Goal: Task Accomplishment & Management: Manage account settings

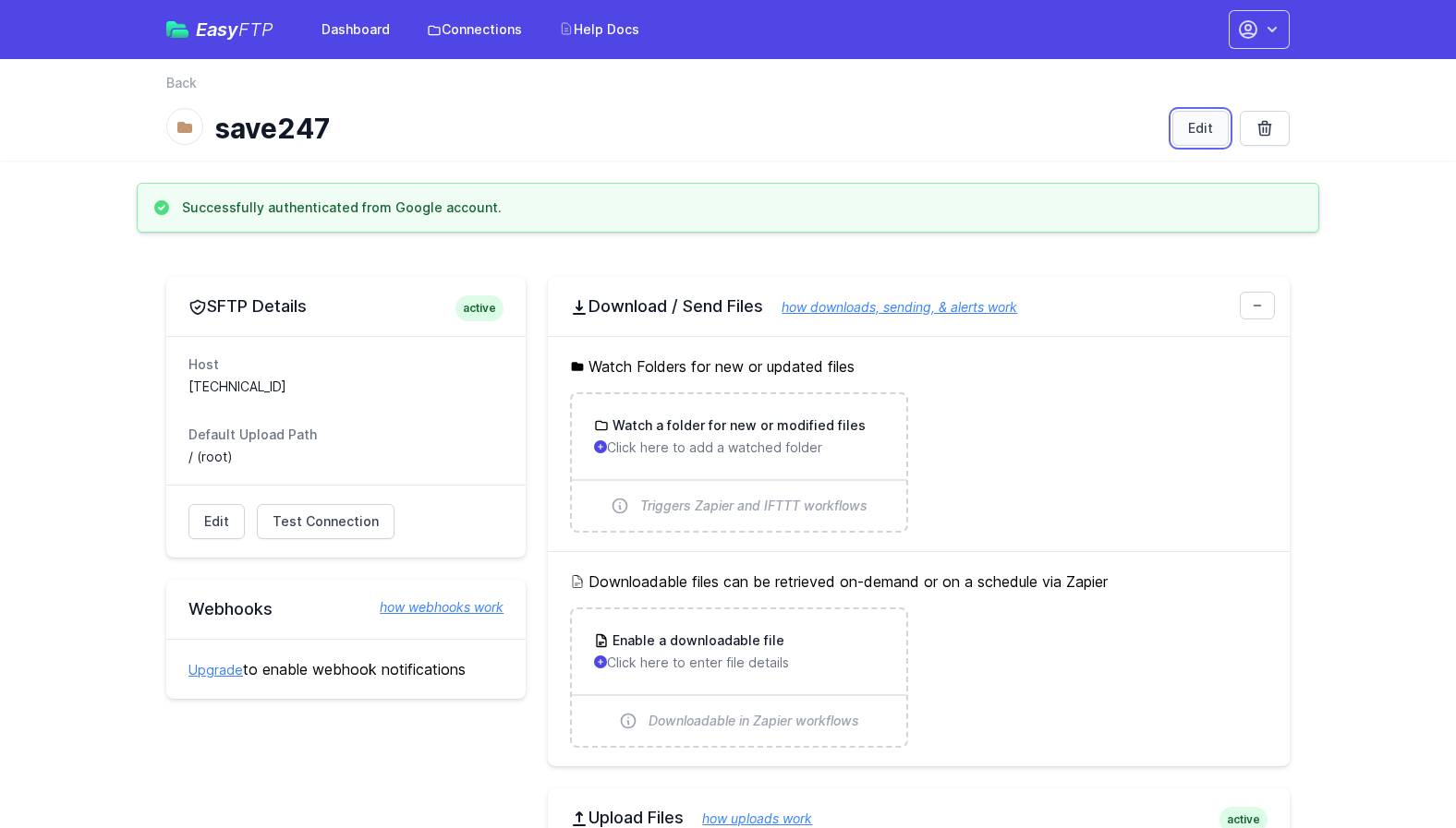
click at [1206, 131] on link "Edit" at bounding box center [1200, 128] width 56 height 35
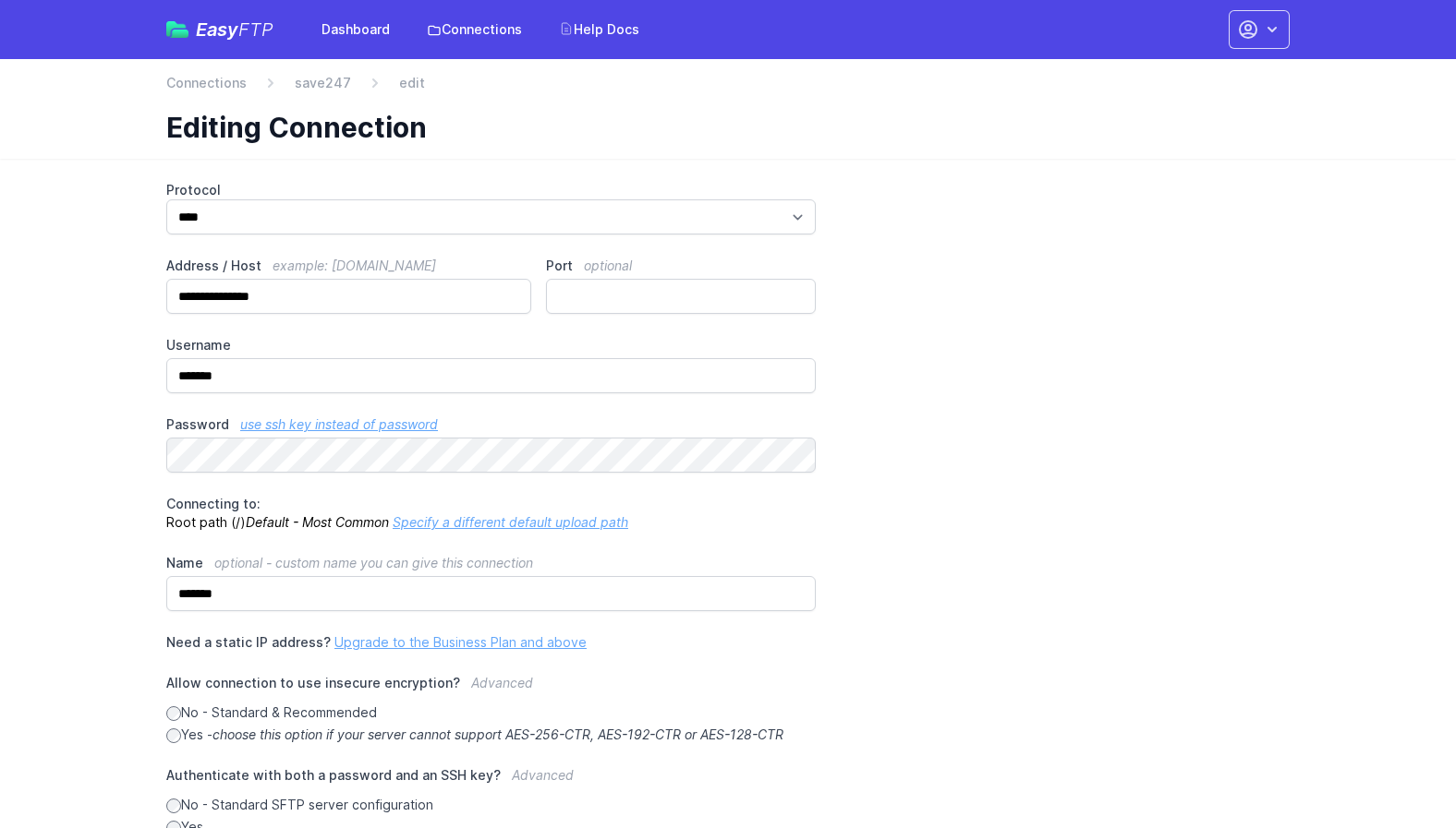
click at [500, 401] on div "**********" at bounding box center [728, 555] width 1124 height 748
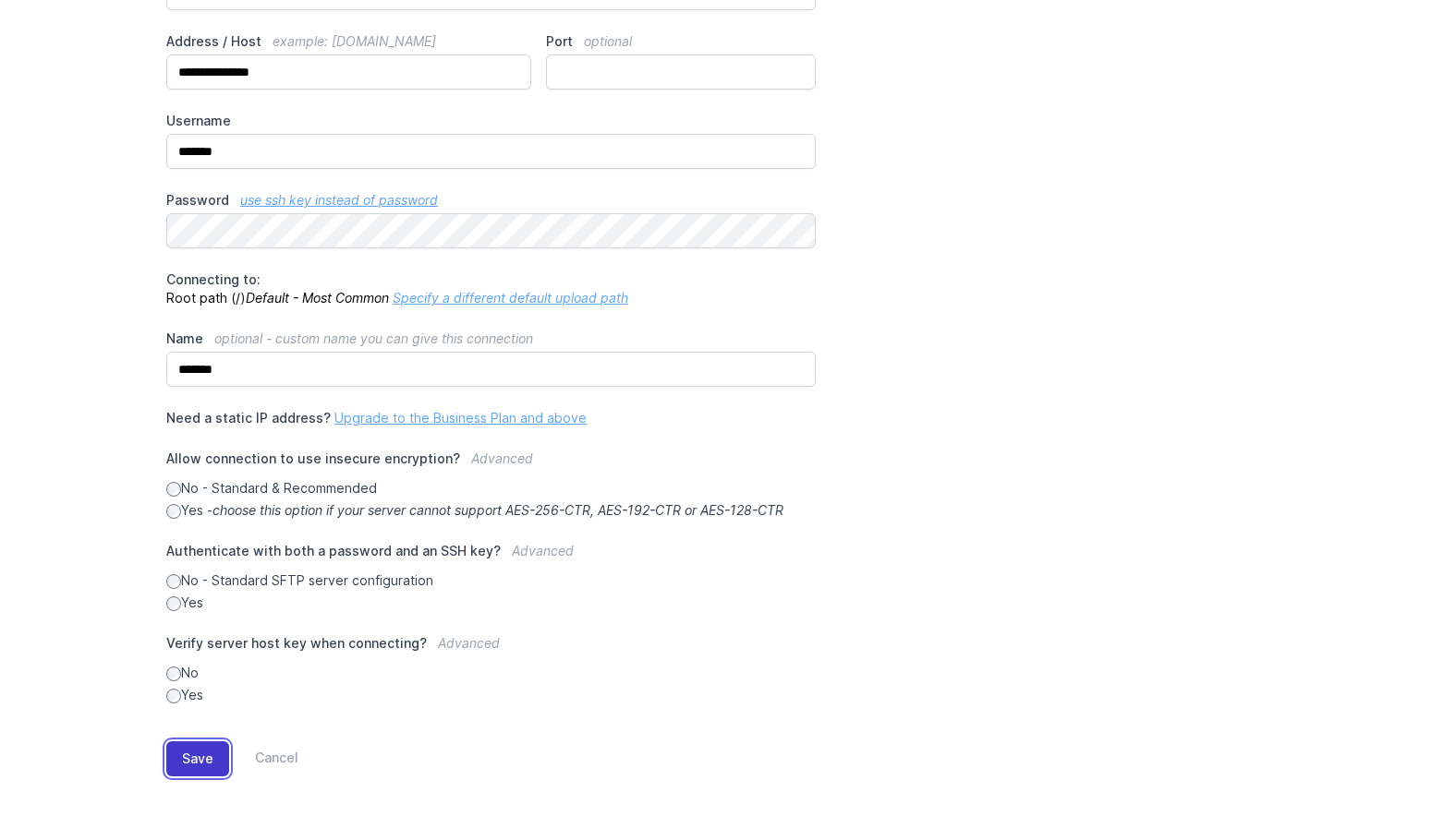
click at [198, 756] on button "Save" at bounding box center [198, 759] width 63 height 35
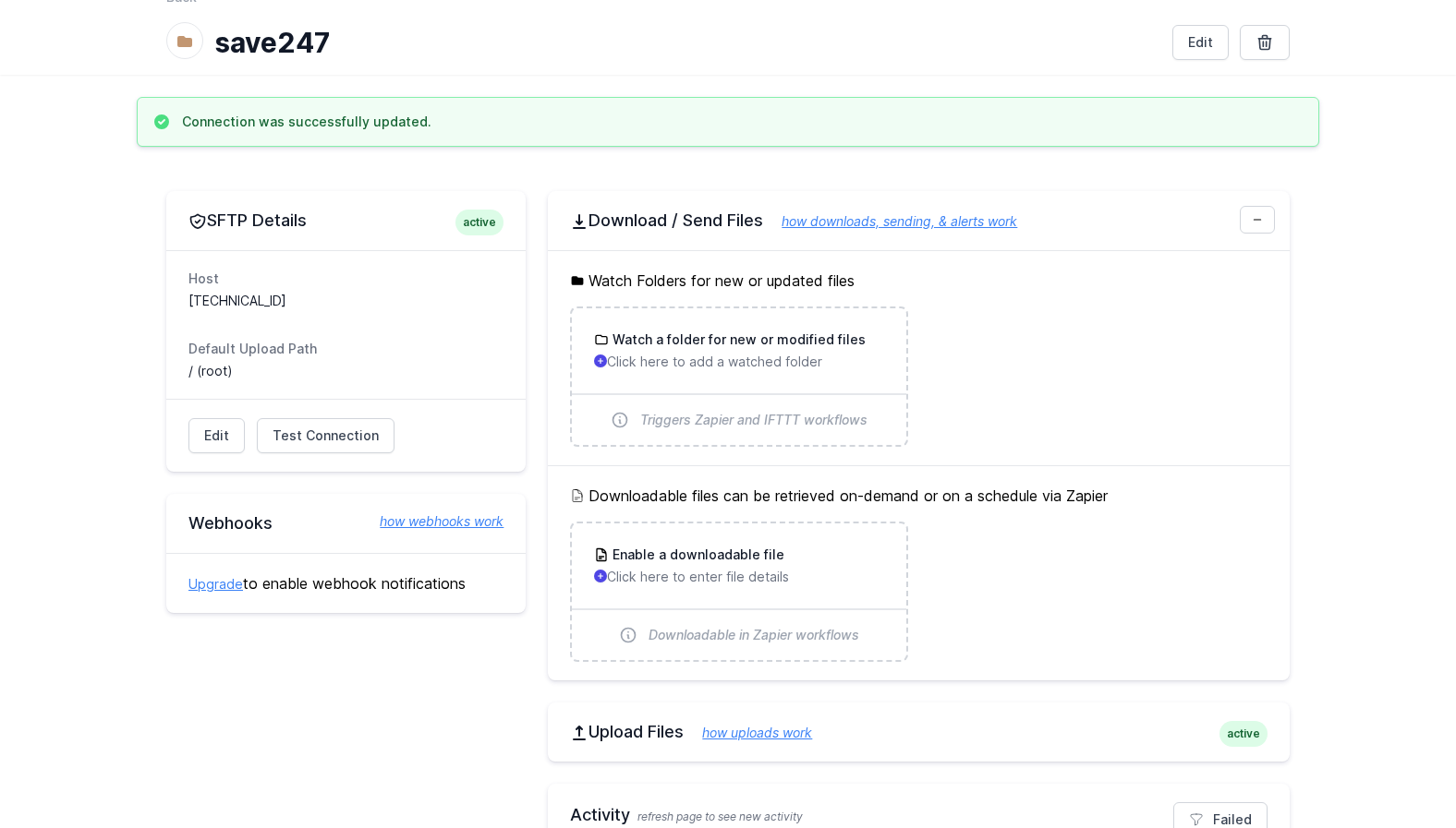
scroll to position [128, 0]
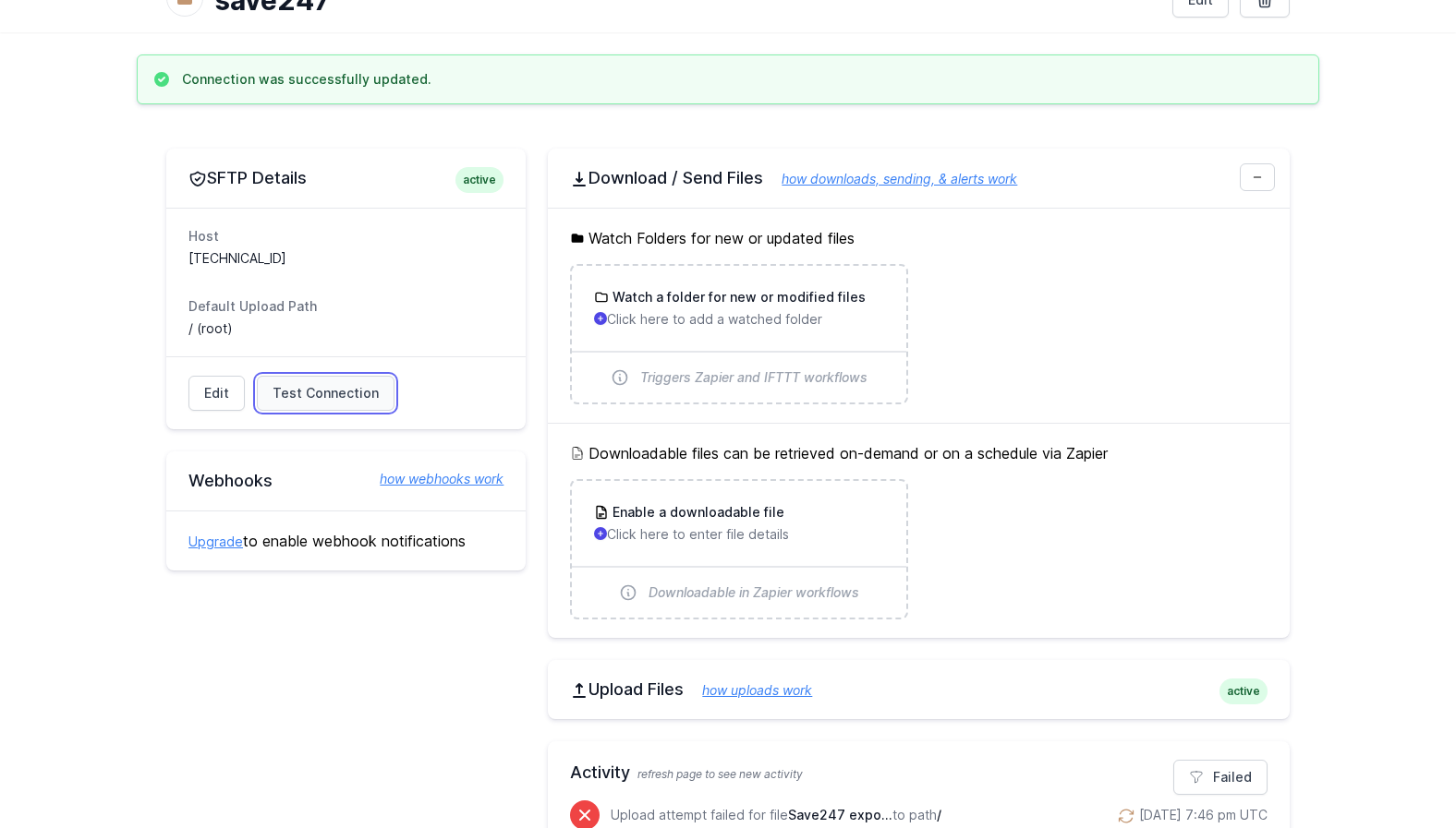
click at [328, 393] on span "Test Connection" at bounding box center [326, 393] width 107 height 18
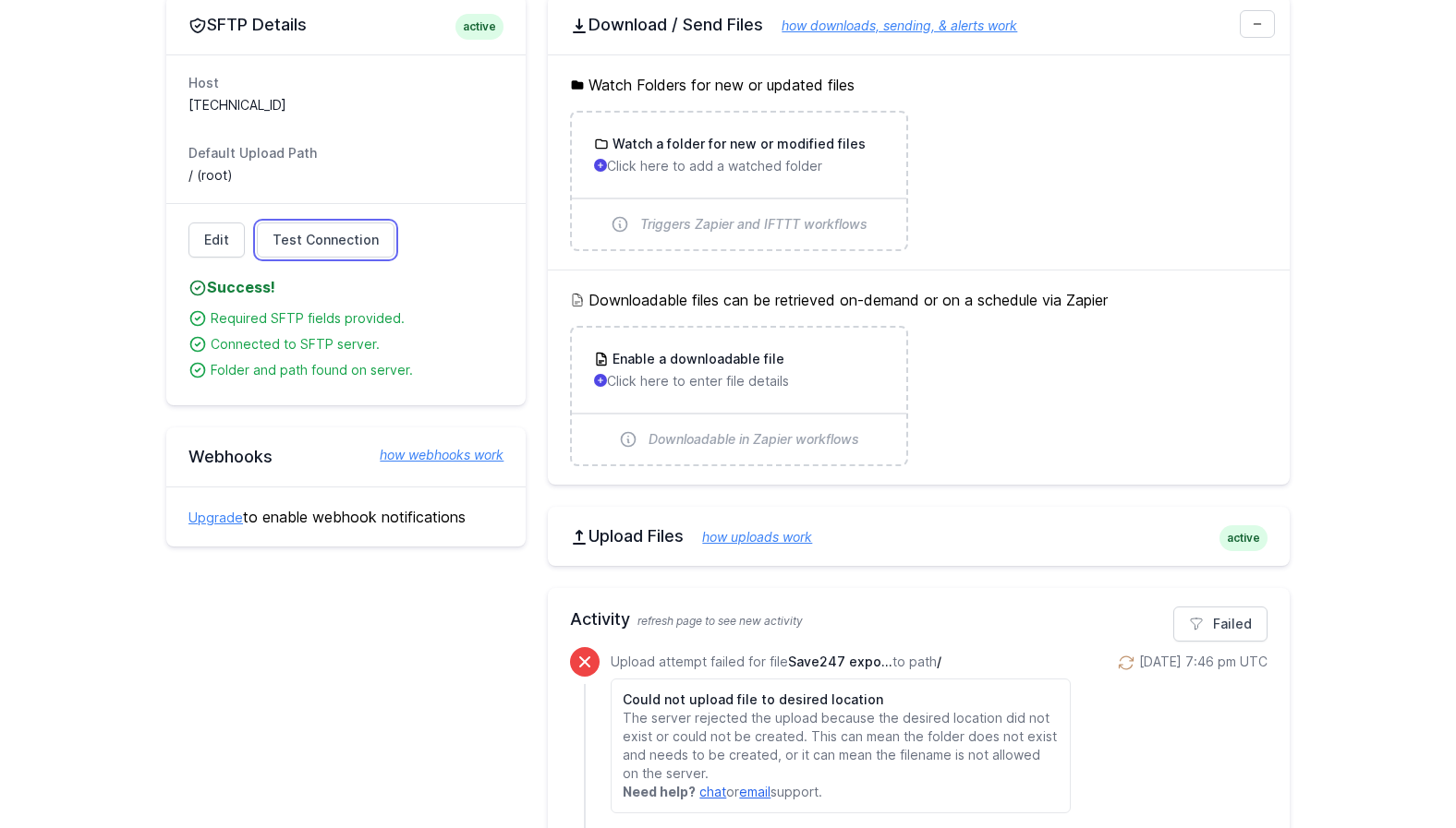
scroll to position [0, 0]
